Goal: Task Accomplishment & Management: Complete application form

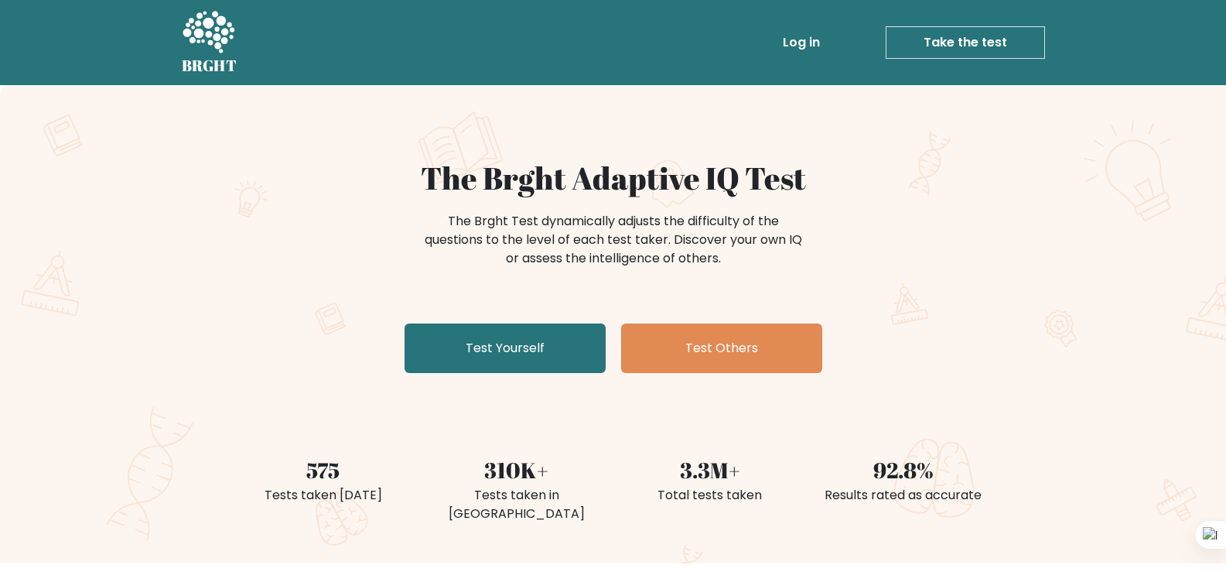
click at [539, 336] on link "Test Yourself" at bounding box center [505, 347] width 201 height 49
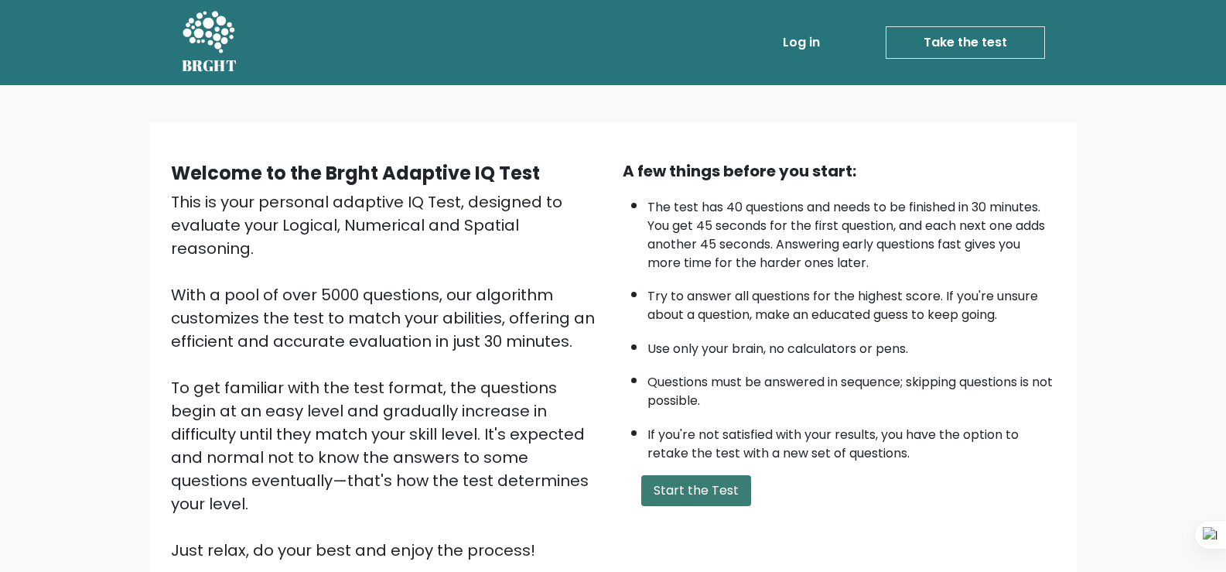
click at [690, 488] on button "Start the Test" at bounding box center [696, 490] width 110 height 31
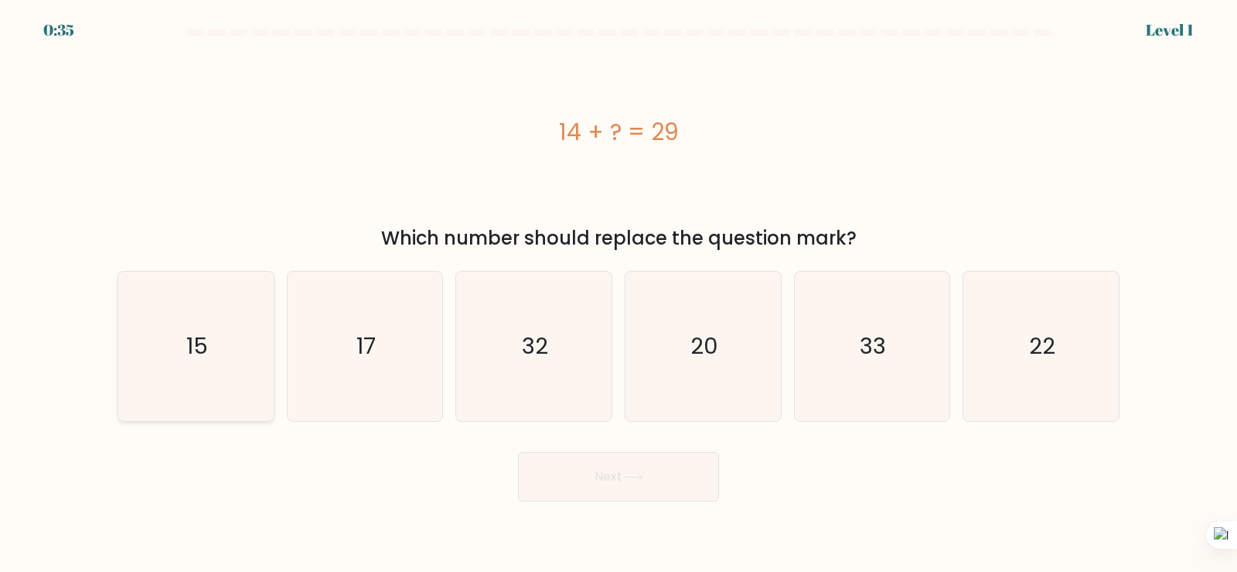
click at [174, 336] on icon "15" at bounding box center [195, 345] width 149 height 149
click at [619, 294] on input "a. 15" at bounding box center [619, 290] width 1 height 8
radio input "true"
click at [548, 479] on button "Next" at bounding box center [618, 476] width 201 height 49
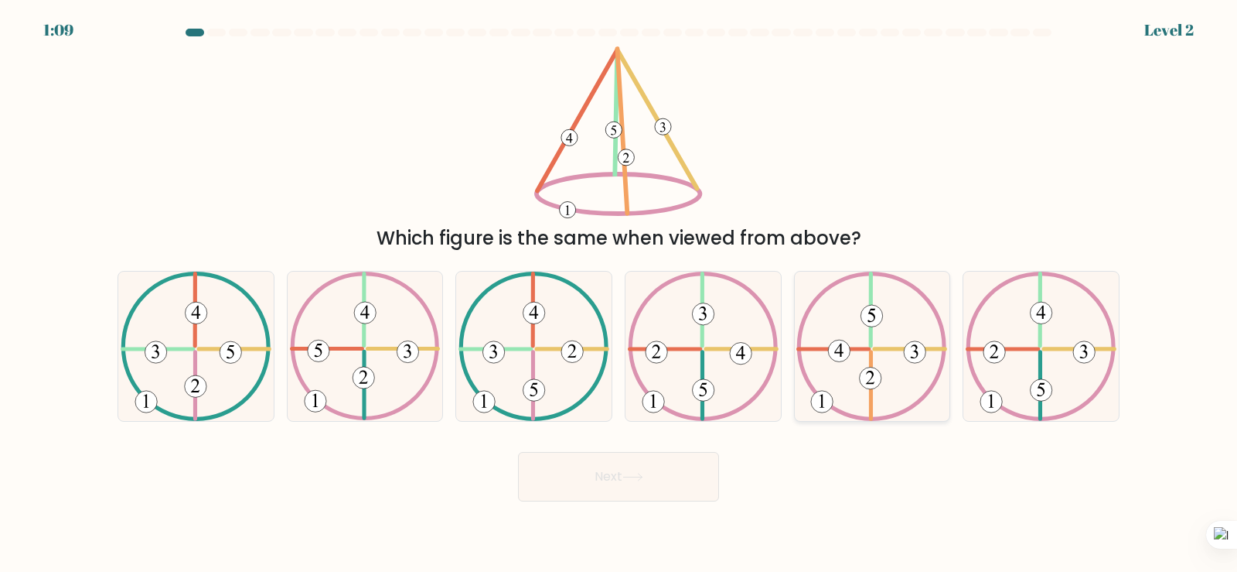
click at [898, 323] on icon at bounding box center [872, 345] width 151 height 149
click at [620, 294] on input "e." at bounding box center [619, 290] width 1 height 8
radio input "true"
click at [647, 481] on button "Next" at bounding box center [618, 476] width 201 height 49
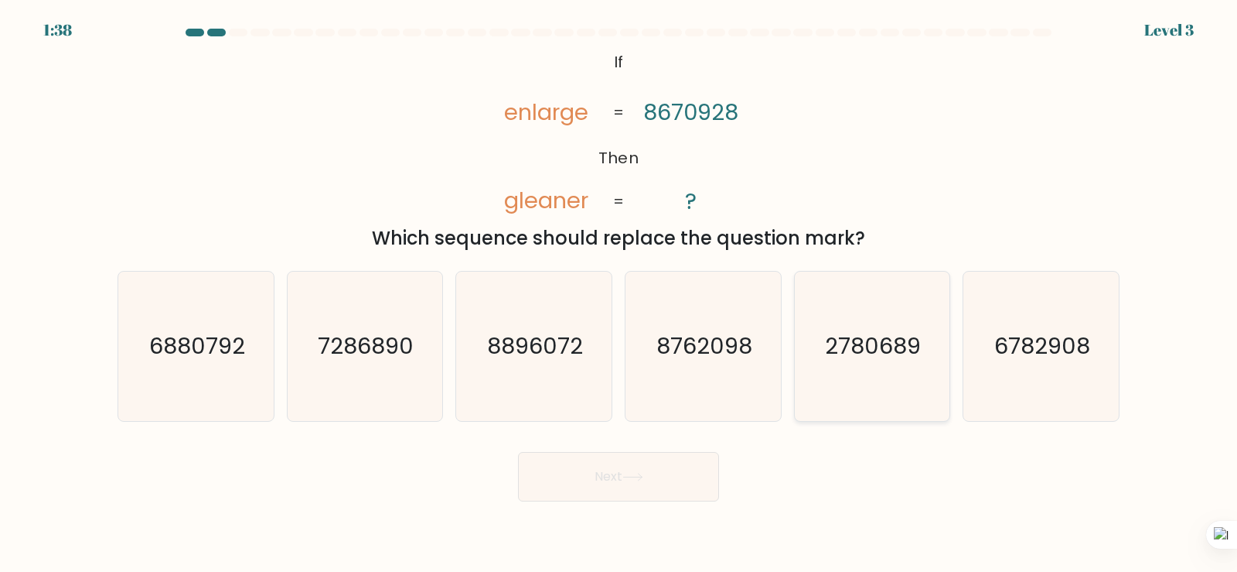
click at [917, 350] on text "2780689" at bounding box center [874, 345] width 96 height 31
click at [620, 294] on input "e. 2780689" at bounding box center [619, 290] width 1 height 8
radio input "true"
click at [661, 471] on button "Next" at bounding box center [618, 476] width 201 height 49
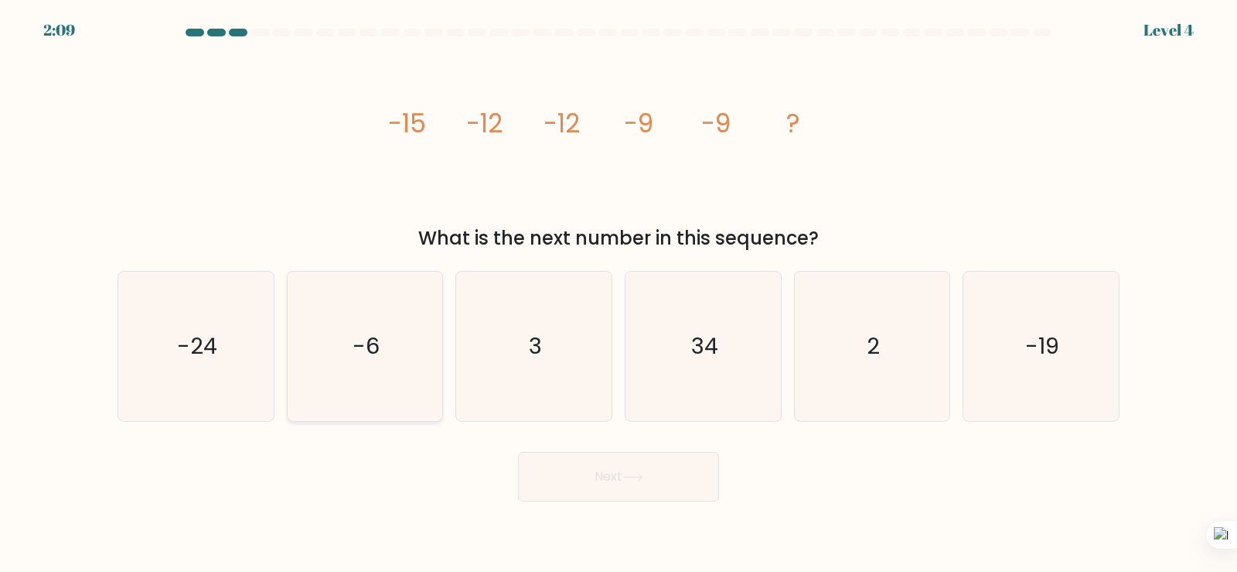
click at [376, 358] on text "-6" at bounding box center [366, 345] width 27 height 31
click at [619, 294] on input "b. -6" at bounding box center [619, 290] width 1 height 8
radio input "true"
click at [689, 477] on button "Next" at bounding box center [618, 476] width 201 height 49
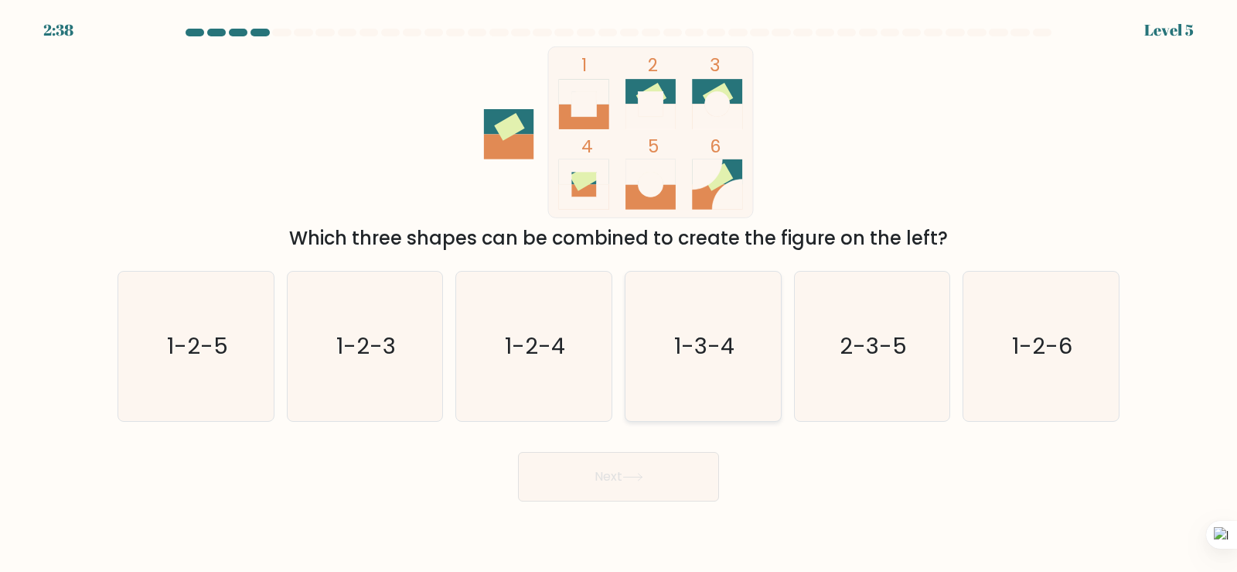
click at [672, 353] on icon "1-3-4" at bounding box center [703, 345] width 149 height 149
click at [620, 294] on input "d. 1-3-4" at bounding box center [619, 290] width 1 height 8
radio input "true"
click at [640, 494] on button "Next" at bounding box center [618, 476] width 201 height 49
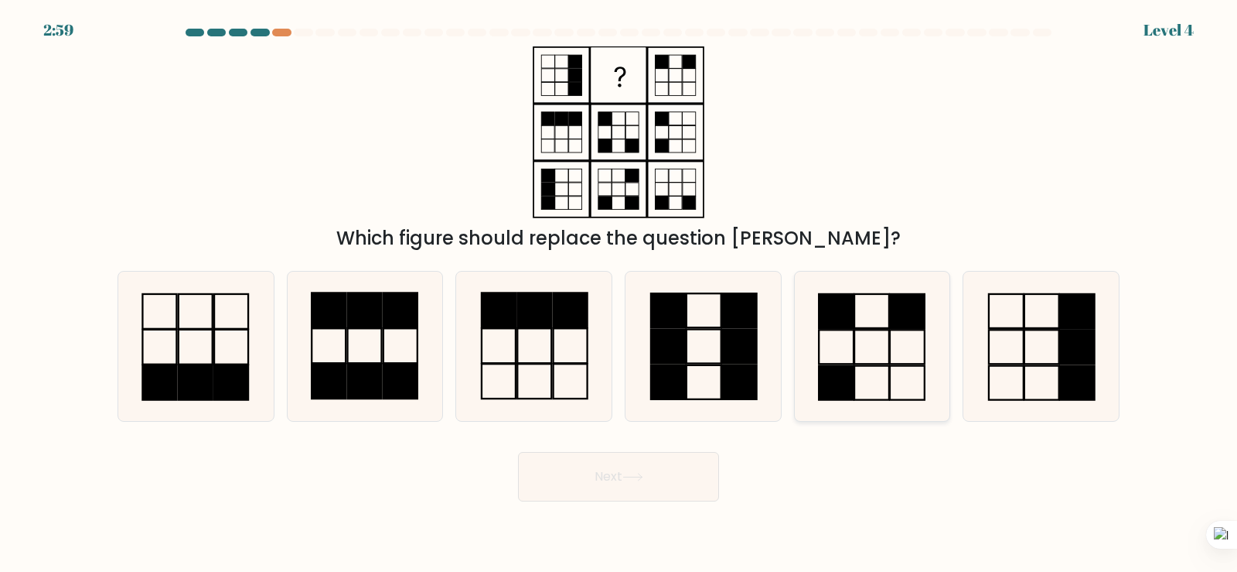
click at [873, 345] on icon at bounding box center [871, 345] width 149 height 149
click at [620, 294] on input "e." at bounding box center [619, 290] width 1 height 8
radio input "true"
click at [672, 493] on button "Next" at bounding box center [618, 476] width 201 height 49
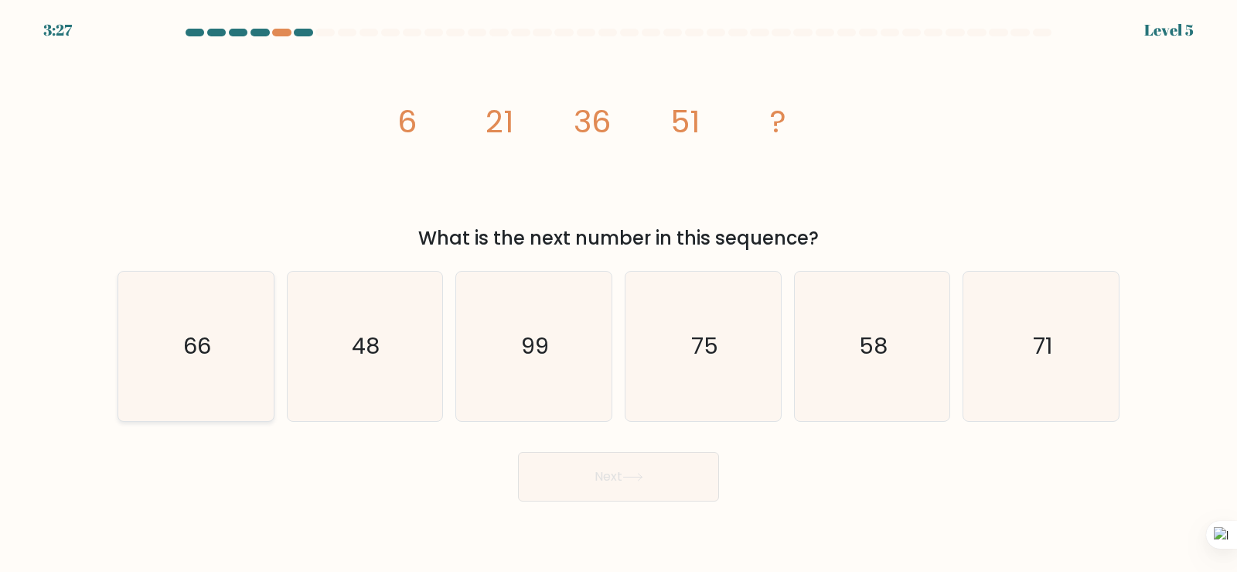
click at [238, 346] on icon "66" at bounding box center [195, 345] width 149 height 149
click at [619, 294] on input "a. 66" at bounding box center [619, 290] width 1 height 8
radio input "true"
click at [620, 481] on button "Next" at bounding box center [618, 476] width 201 height 49
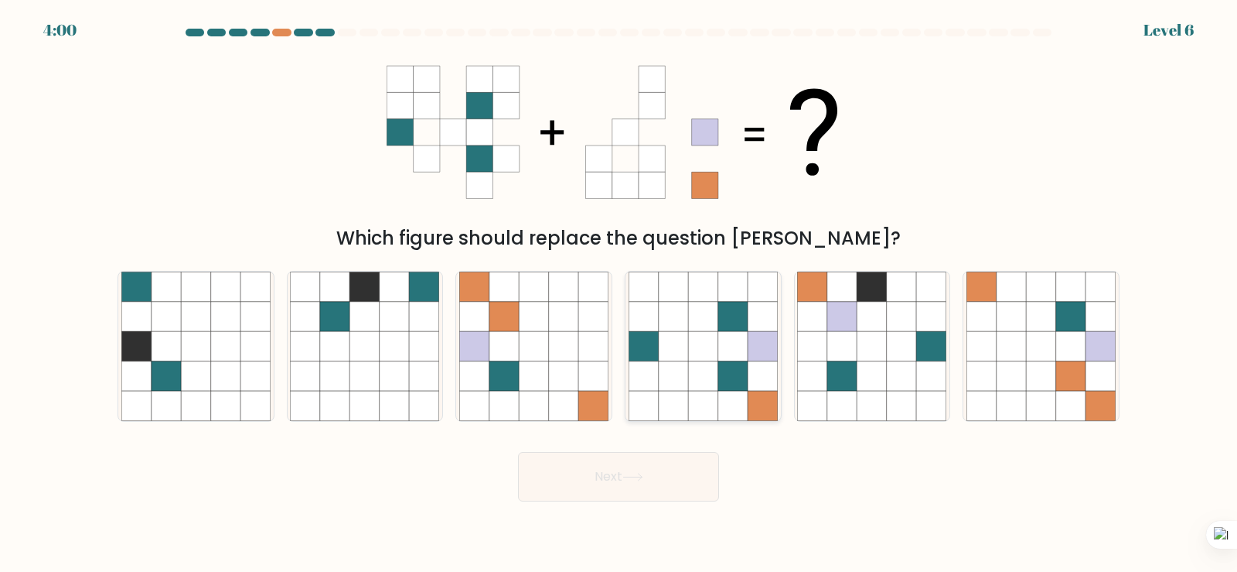
click at [756, 366] on icon at bounding box center [762, 374] width 29 height 29
click at [620, 294] on input "d." at bounding box center [619, 290] width 1 height 8
radio input "true"
click at [683, 487] on button "Next" at bounding box center [618, 476] width 201 height 49
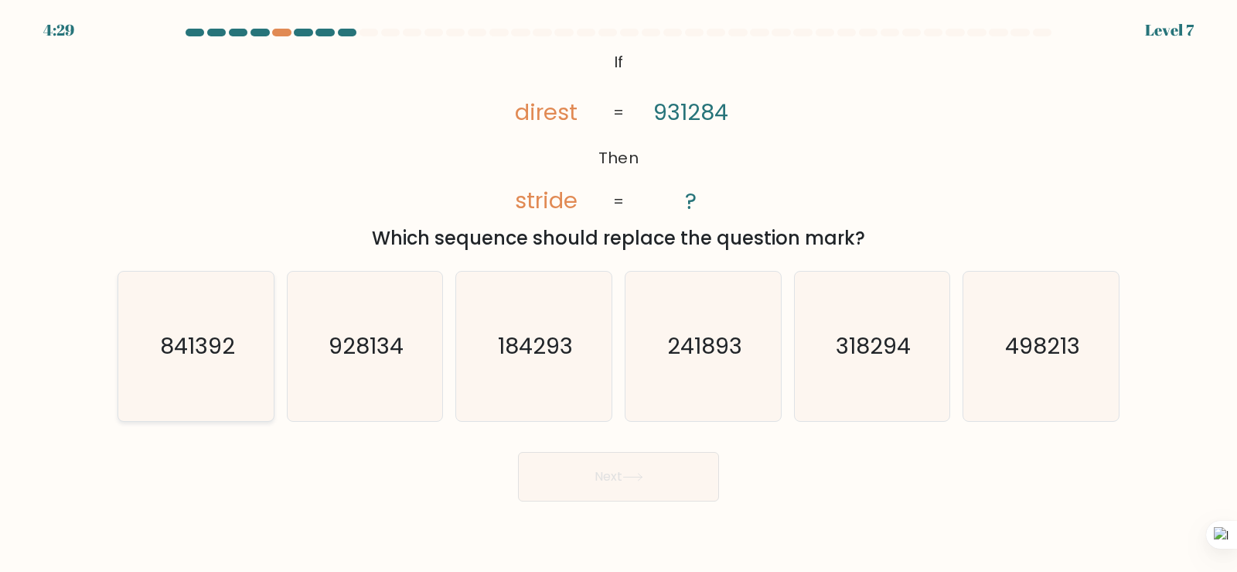
click at [244, 344] on icon "841392" at bounding box center [195, 345] width 149 height 149
click at [619, 294] on input "a. 841392" at bounding box center [619, 290] width 1 height 8
radio input "true"
click at [662, 458] on button "Next" at bounding box center [618, 476] width 201 height 49
